Goal: Book appointment/travel/reservation

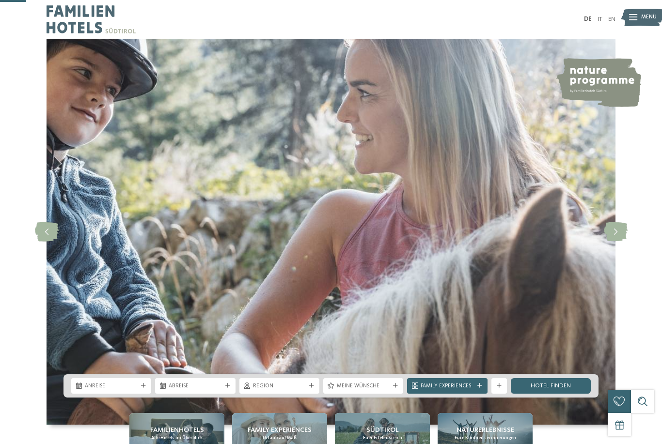
drag, startPoint x: 0, startPoint y: 0, endPoint x: 382, endPoint y: 342, distance: 512.3
click at [382, 435] on span "Euer Erlebnisreich" at bounding box center [382, 438] width 39 height 6
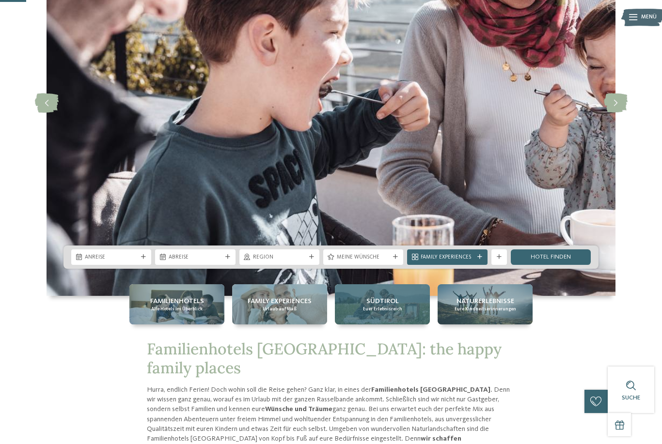
click at [395, 303] on span "Südtirol" at bounding box center [382, 302] width 32 height 10
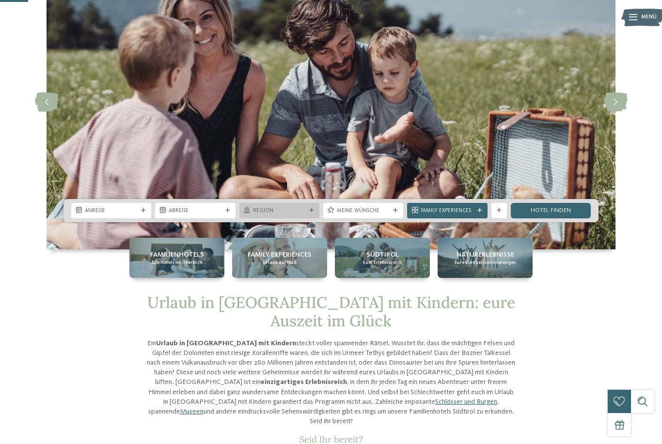
click at [272, 215] on span "Region" at bounding box center [279, 211] width 53 height 8
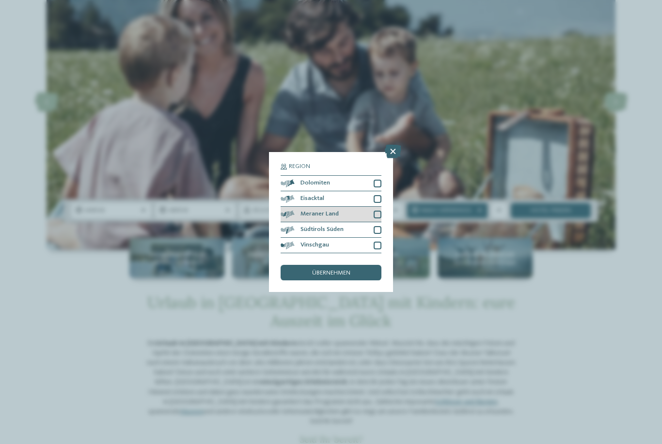
click at [379, 211] on div at bounding box center [378, 215] width 8 height 8
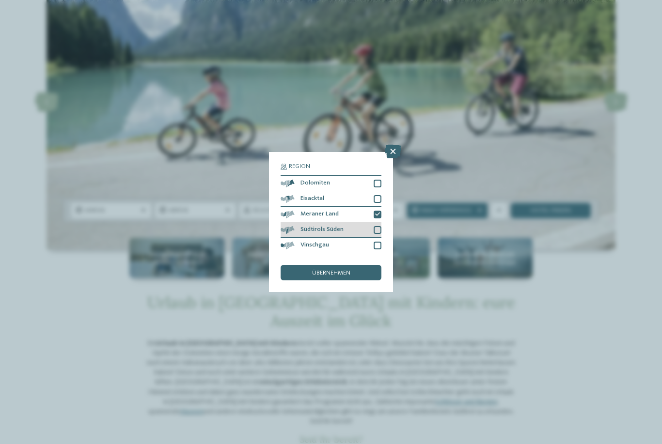
click at [377, 226] on div at bounding box center [378, 230] width 8 height 8
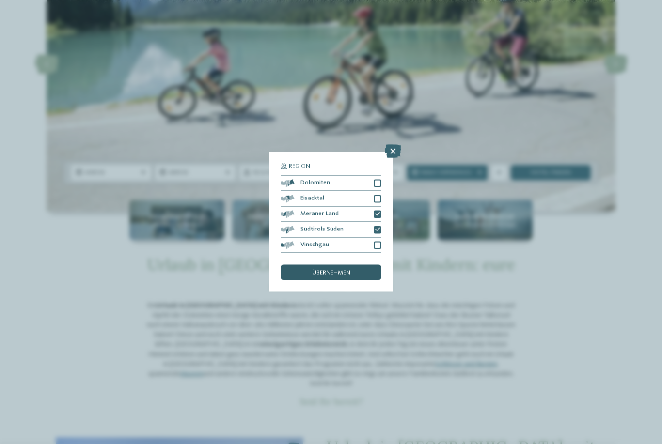
click at [330, 270] on span "übernehmen" at bounding box center [331, 273] width 38 height 6
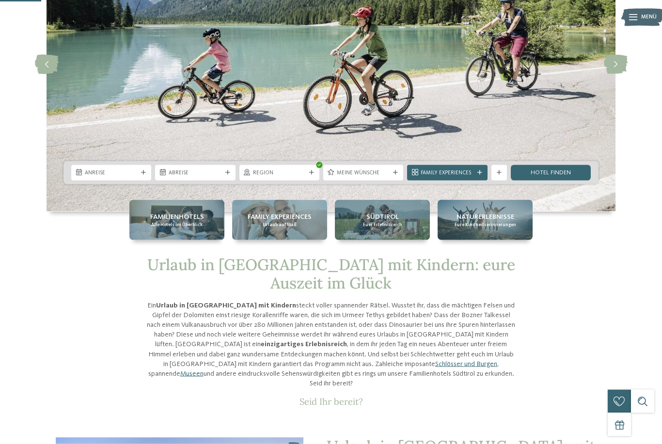
scroll to position [122, 0]
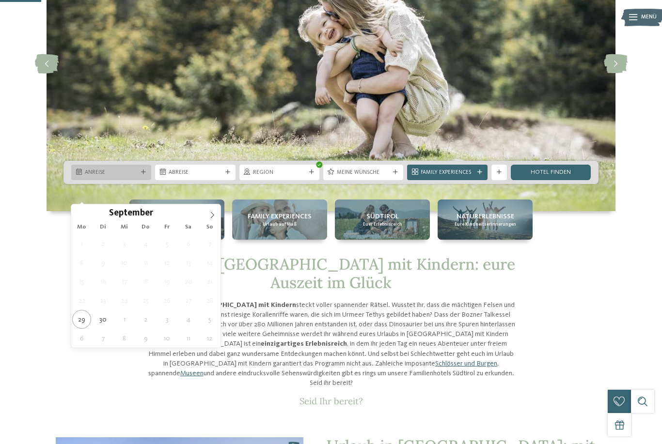
click at [138, 177] on span "Anreise" at bounding box center [111, 173] width 53 height 8
click at [211, 213] on icon at bounding box center [212, 215] width 7 height 7
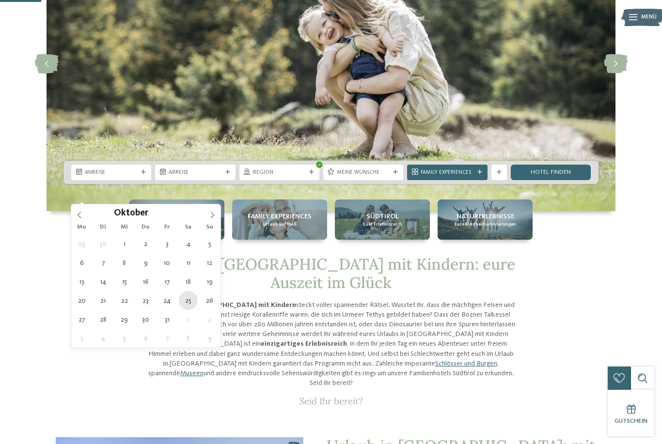
type div "25.10.2025"
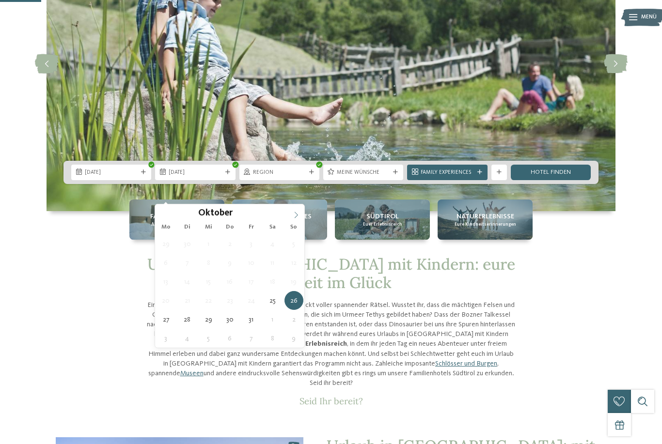
click at [297, 213] on icon at bounding box center [296, 215] width 7 height 7
type div "01.11.2025"
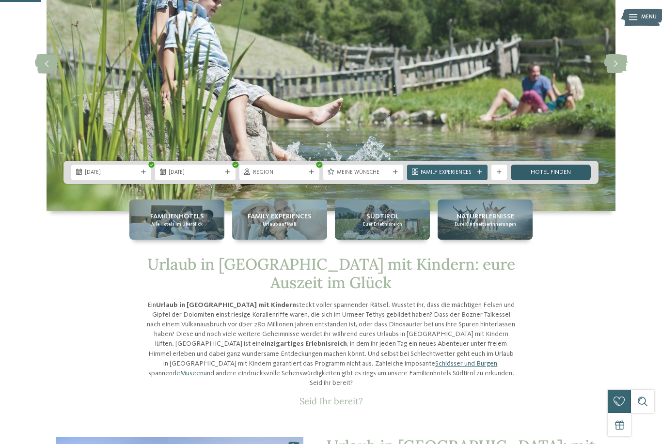
click at [526, 180] on link "Hotel finden" at bounding box center [551, 173] width 80 height 16
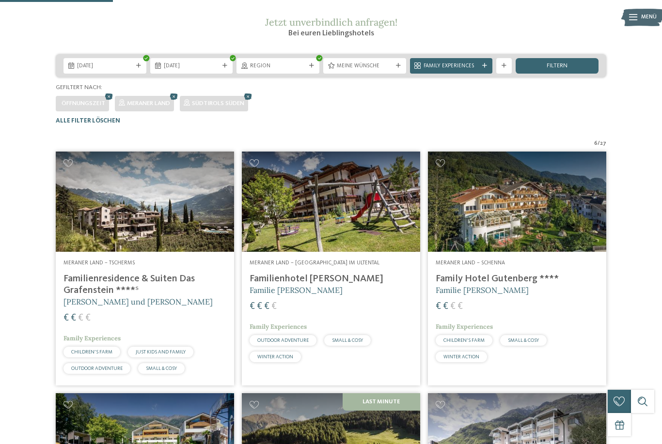
scroll to position [127, 0]
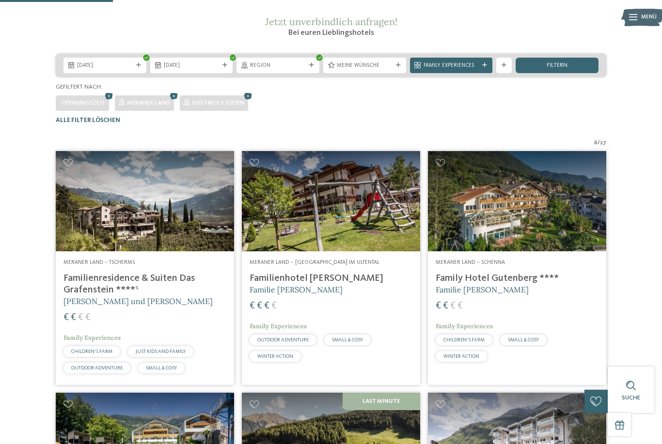
click at [125, 306] on span "[PERSON_NAME] und [PERSON_NAME]" at bounding box center [137, 302] width 149 height 10
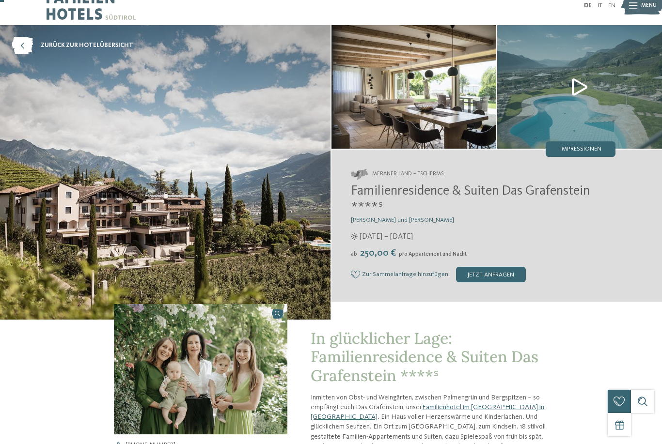
click at [579, 94] on img at bounding box center [579, 87] width 165 height 124
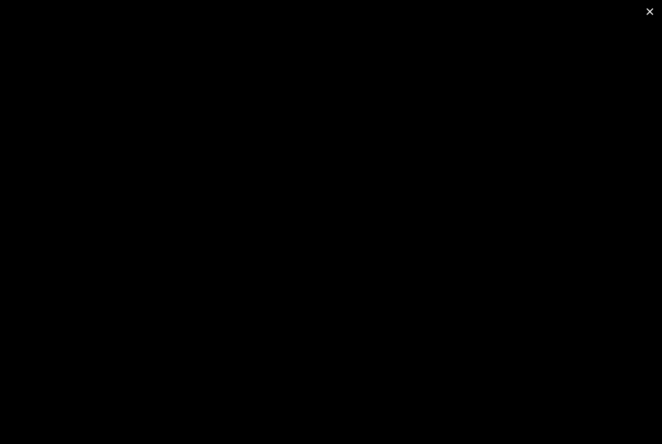
click at [647, 15] on span at bounding box center [650, 11] width 24 height 23
